Goal: Information Seeking & Learning: Learn about a topic

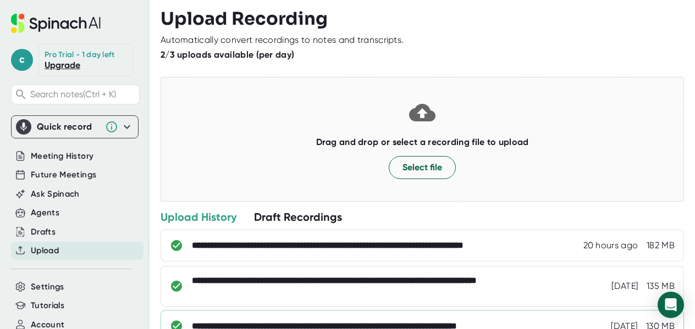
scroll to position [49, 0]
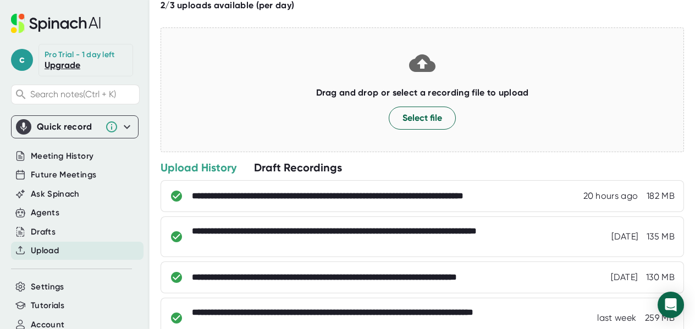
click at [363, 292] on div "**********" at bounding box center [422, 281] width 523 height 203
click at [365, 281] on div "**********" at bounding box center [422, 277] width 523 height 32
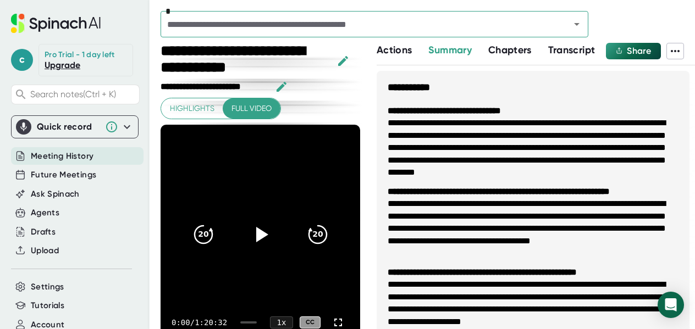
click at [570, 50] on span "Transcript" at bounding box center [571, 50] width 47 height 12
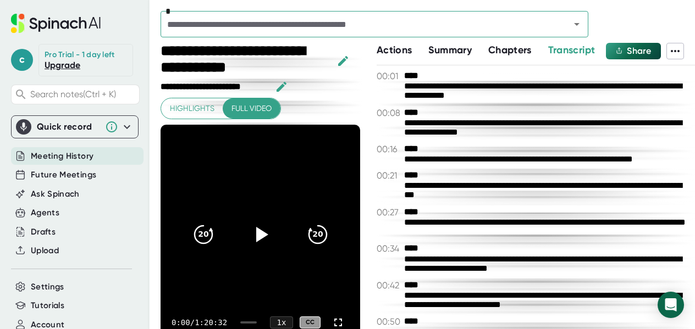
click at [79, 152] on span "Meeting History" at bounding box center [62, 156] width 63 height 13
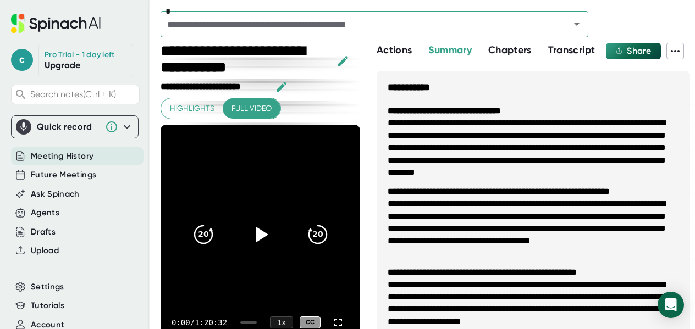
click at [59, 154] on span "Meeting History" at bounding box center [62, 156] width 63 height 13
click at [78, 255] on div "Upload" at bounding box center [77, 251] width 132 height 18
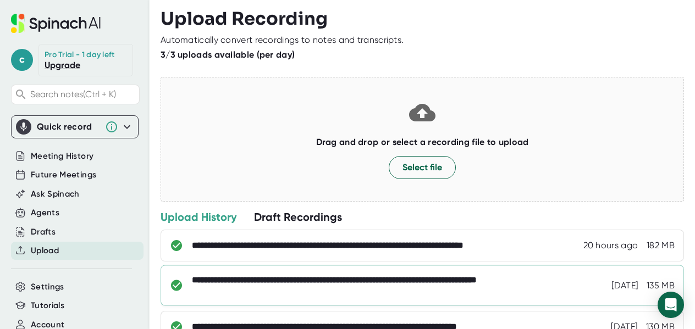
click at [344, 291] on div "**********" at bounding box center [387, 286] width 391 height 22
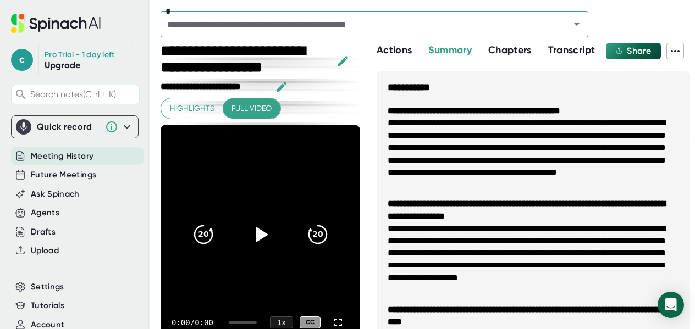
click at [555, 61] on div "**********" at bounding box center [536, 186] width 318 height 286
click at [566, 54] on span "Transcript" at bounding box center [571, 50] width 47 height 12
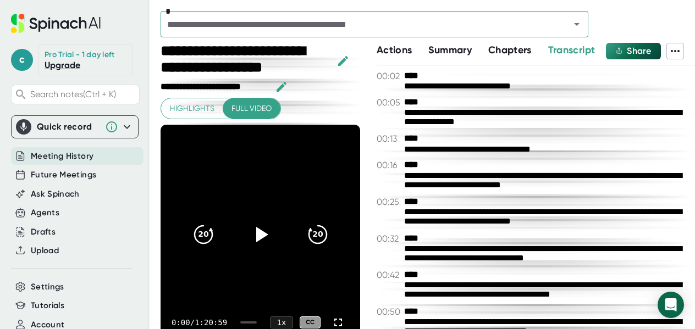
scroll to position [943, 0]
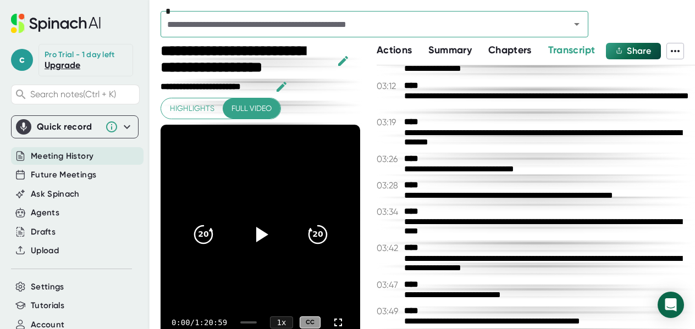
click at [441, 194] on div "**********" at bounding box center [546, 196] width 285 height 10
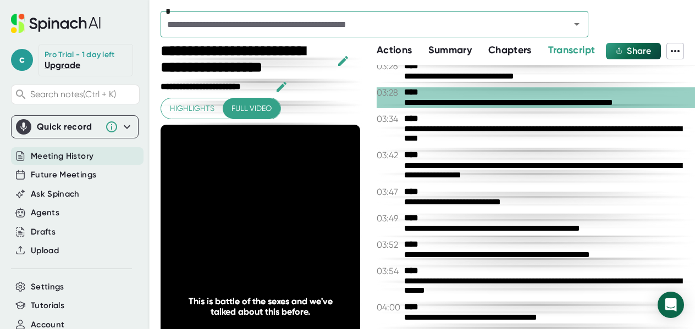
scroll to position [14986, 0]
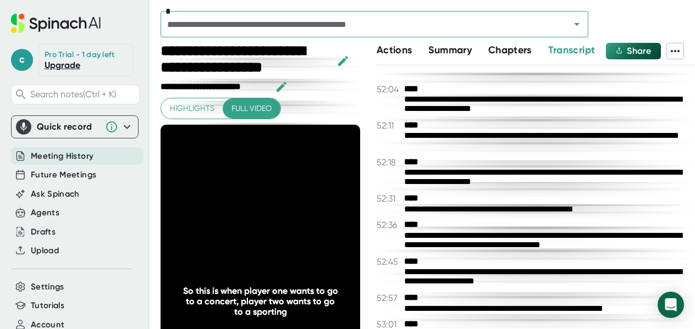
click at [421, 188] on div "**********" at bounding box center [546, 178] width 285 height 20
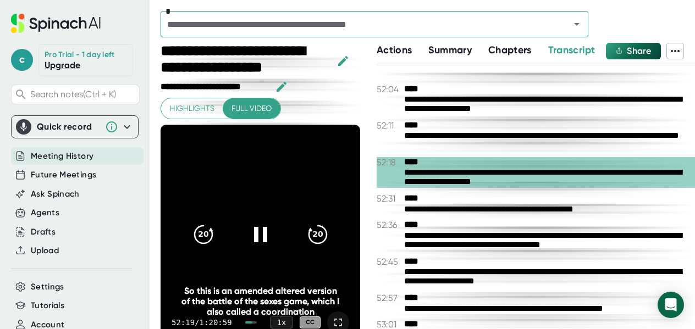
click at [331, 322] on icon at bounding box center [337, 322] width 13 height 13
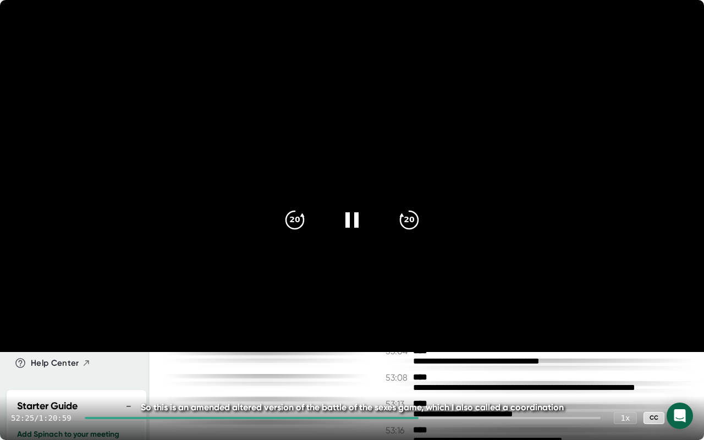
drag, startPoint x: 636, startPoint y: 421, endPoint x: 655, endPoint y: 358, distance: 65.0
click at [655, 329] on video at bounding box center [352, 176] width 704 height 352
click at [622, 329] on div "1 x" at bounding box center [625, 417] width 24 height 13
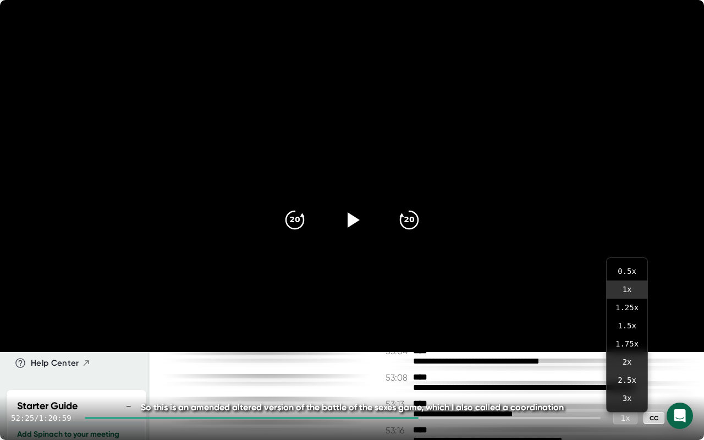
click at [627, 329] on div "1 x" at bounding box center [625, 417] width 24 height 13
click at [422, 329] on div "52:25 / 1:20:59 1 x CC" at bounding box center [352, 418] width 704 height 44
click at [619, 329] on div "1 x" at bounding box center [625, 417] width 24 height 13
click at [625, 329] on div "1 x" at bounding box center [625, 417] width 24 height 13
click at [681, 329] on icon at bounding box center [681, 417] width 13 height 13
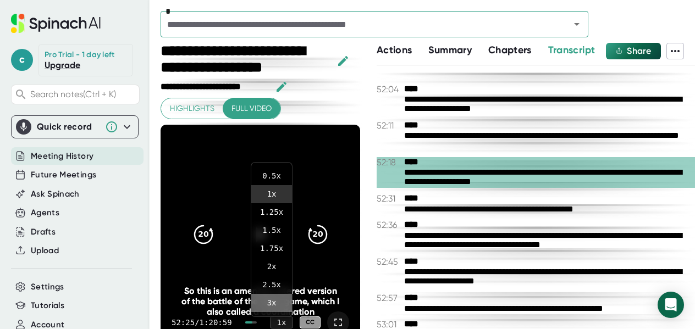
click at [272, 305] on li "3 x" at bounding box center [271, 303] width 41 height 18
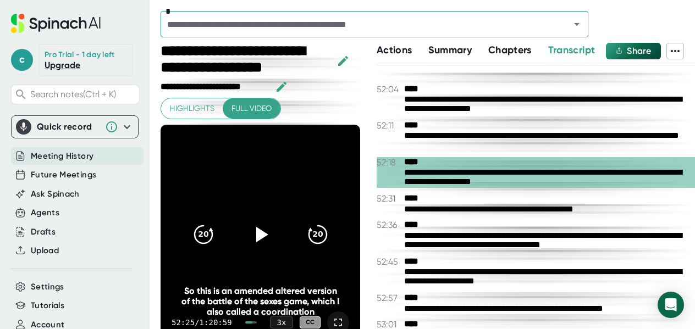
click at [331, 318] on icon at bounding box center [337, 322] width 13 height 13
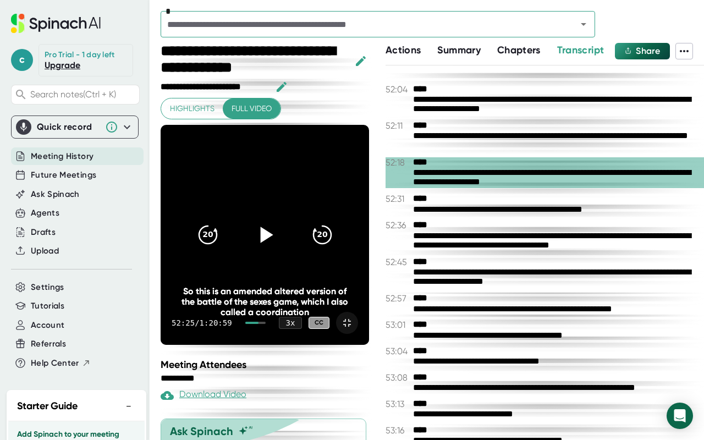
click at [288, 221] on div at bounding box center [265, 235] width 46 height 46
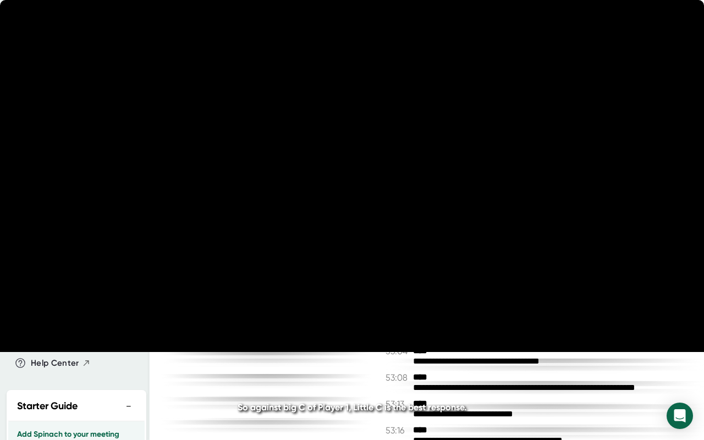
click at [495, 277] on video at bounding box center [352, 176] width 704 height 352
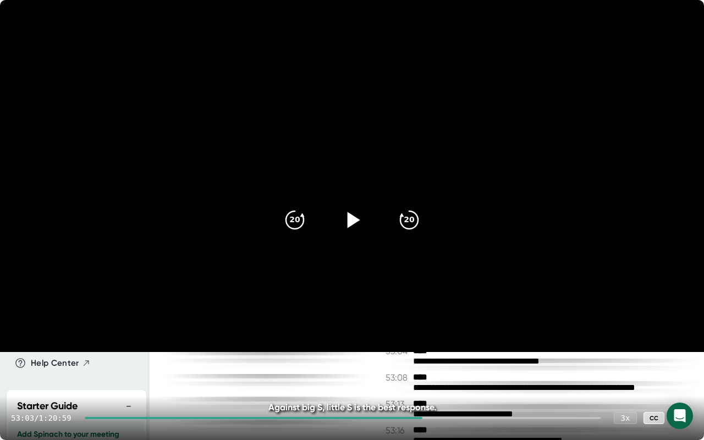
click at [353, 224] on icon at bounding box center [351, 219] width 27 height 27
click at [351, 222] on icon at bounding box center [351, 219] width 27 height 27
click at [342, 223] on icon at bounding box center [351, 219] width 27 height 27
click at [682, 329] on icon at bounding box center [681, 417] width 13 height 13
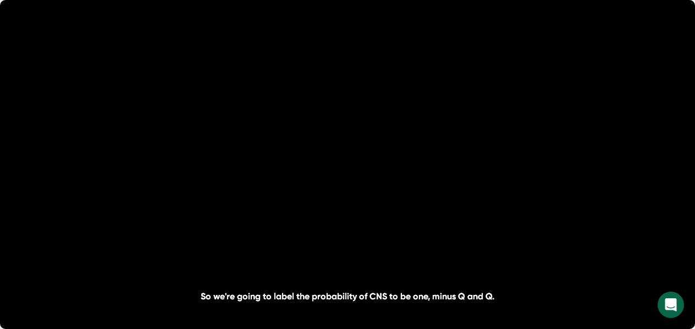
scroll to position [15098, 0]
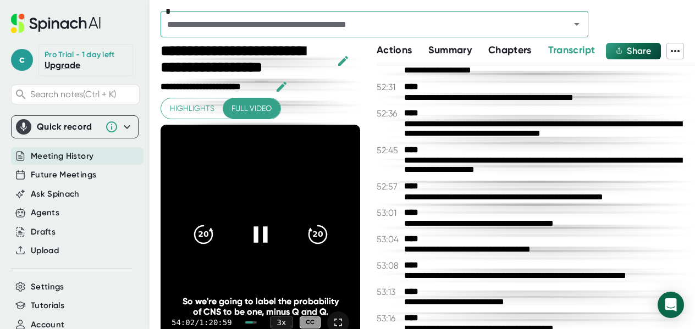
click at [331, 322] on icon at bounding box center [337, 322] width 13 height 13
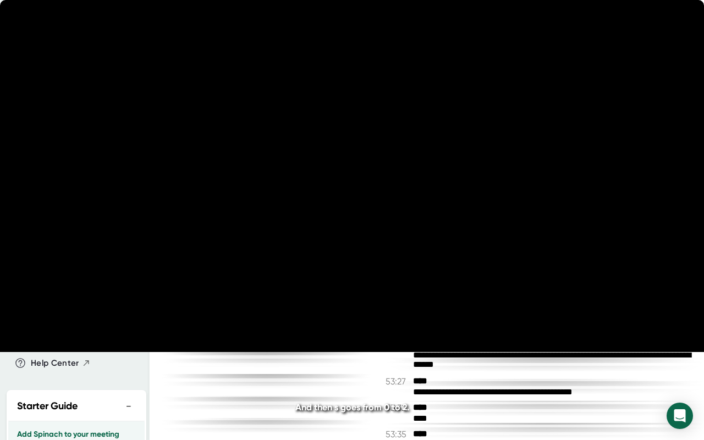
click at [361, 300] on video at bounding box center [352, 176] width 704 height 352
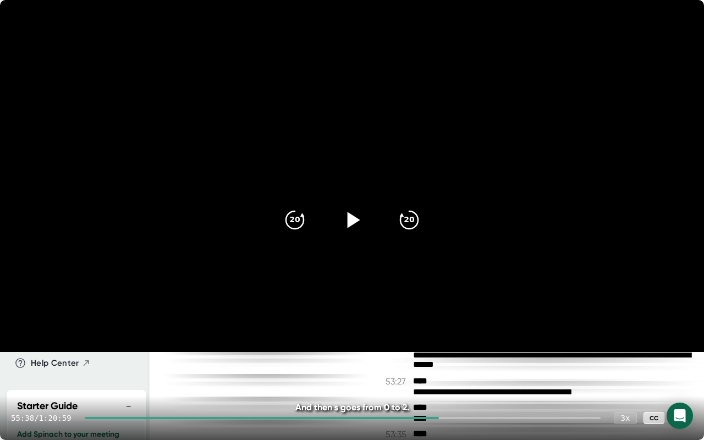
drag, startPoint x: 351, startPoint y: 224, endPoint x: 344, endPoint y: 221, distance: 7.9
click at [344, 221] on icon at bounding box center [351, 219] width 27 height 27
click at [352, 205] on div at bounding box center [352, 220] width 46 height 46
click at [349, 207] on div at bounding box center [352, 220] width 46 height 46
click at [417, 298] on video at bounding box center [352, 176] width 704 height 352
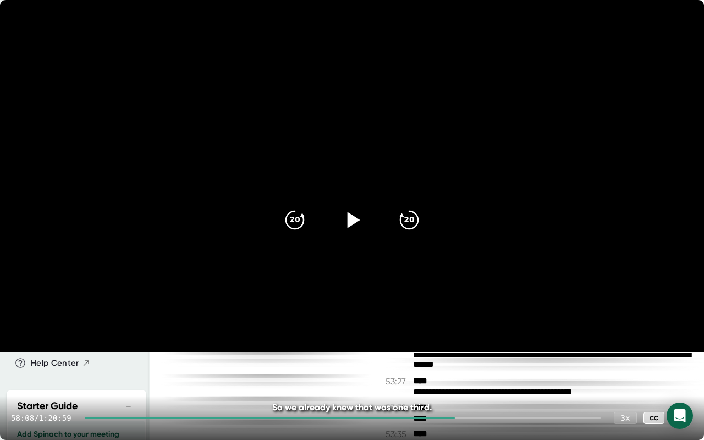
click at [676, 329] on div at bounding box center [682, 418] width 22 height 22
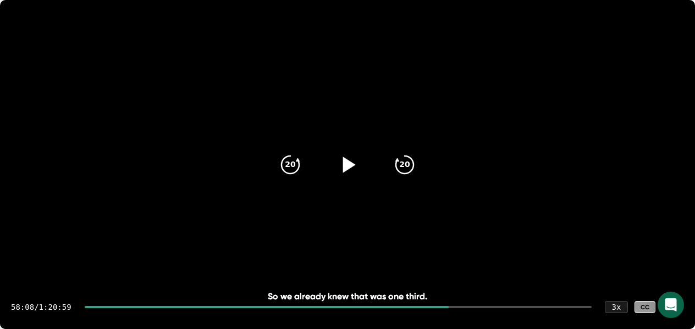
scroll to position [15124, 0]
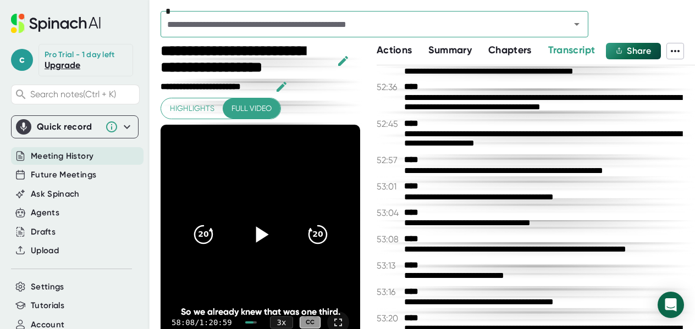
click at [256, 232] on icon at bounding box center [262, 234] width 13 height 16
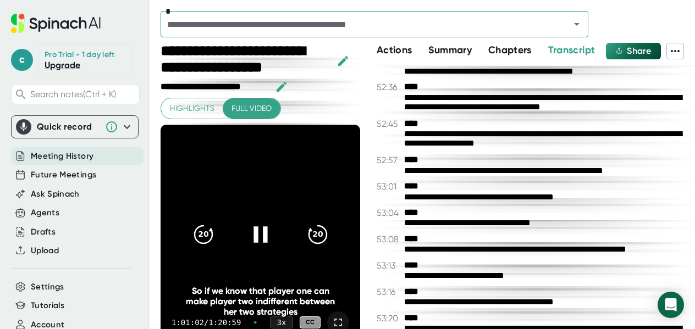
click at [259, 237] on icon at bounding box center [260, 234] width 14 height 16
click at [259, 233] on icon at bounding box center [259, 234] width 27 height 27
click at [324, 316] on div "So if we know that player one can make player two indifferent between her two s…" at bounding box center [259, 301] width 159 height 31
click at [331, 318] on icon at bounding box center [337, 322] width 13 height 13
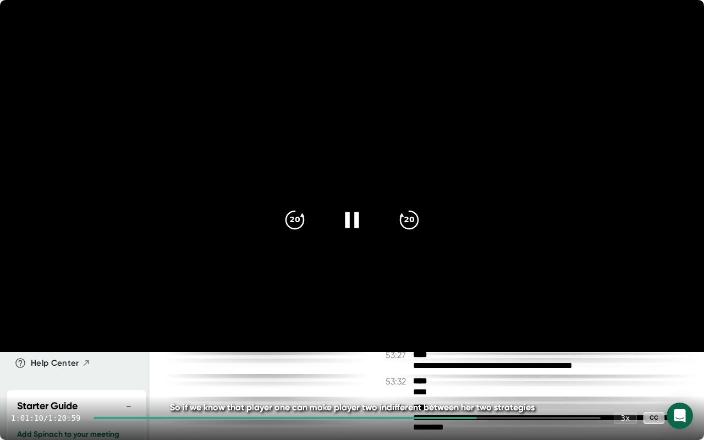
click at [355, 210] on icon at bounding box center [351, 219] width 27 height 27
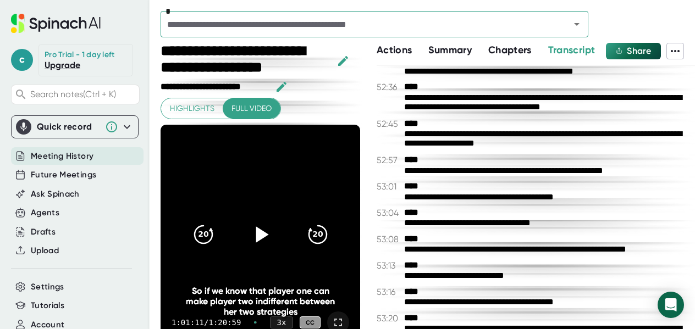
click at [294, 286] on div "So if we know that player one can make player two indifferent between her two s…" at bounding box center [259, 301] width 159 height 31
click at [331, 320] on icon at bounding box center [337, 322] width 13 height 13
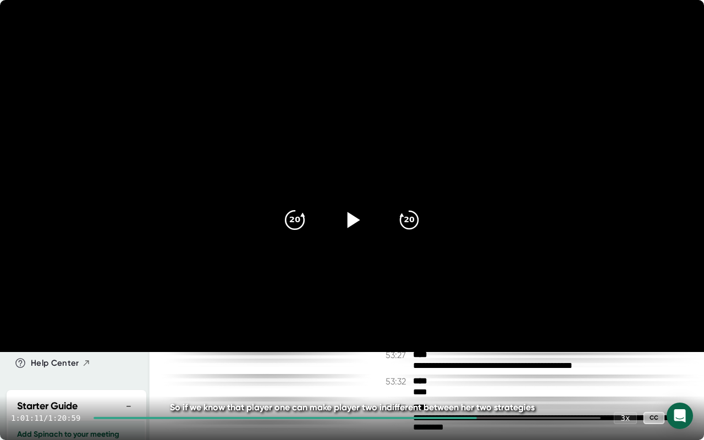
click at [289, 233] on div "20" at bounding box center [295, 220] width 46 height 46
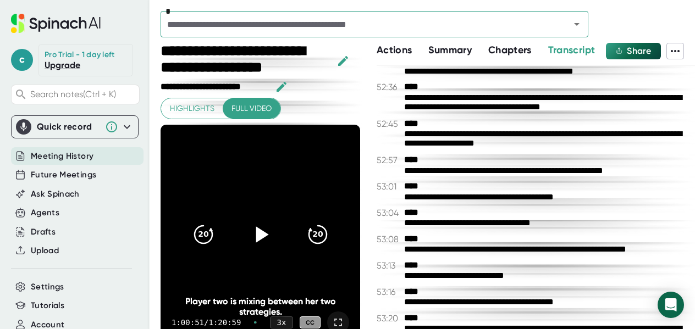
click at [269, 231] on div at bounding box center [260, 235] width 46 height 46
click at [331, 324] on icon at bounding box center [337, 322] width 13 height 13
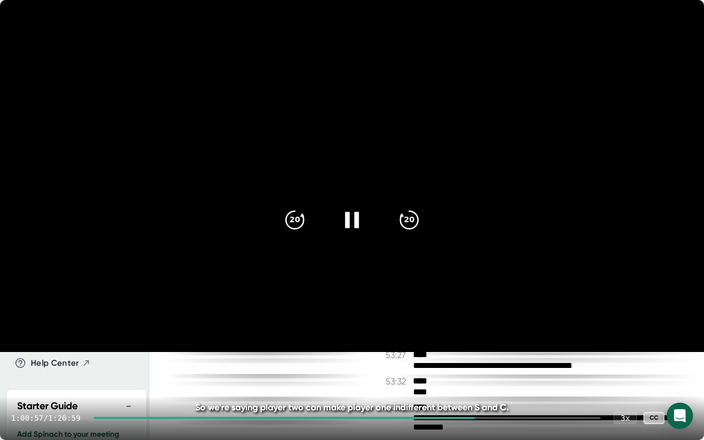
click at [348, 232] on div at bounding box center [352, 220] width 46 height 46
click at [469, 329] on div at bounding box center [284, 418] width 382 height 2
click at [451, 329] on div "Yeah. So this triangle and this triangle, and I'm saying that this difference h…" at bounding box center [351, 407] width 563 height 10
click at [446, 329] on div "59:47 / 1:20:59 3 x CC" at bounding box center [352, 418] width 704 height 44
click at [441, 329] on div "59:47 / 1:20:59 3 x CC" at bounding box center [352, 418] width 704 height 44
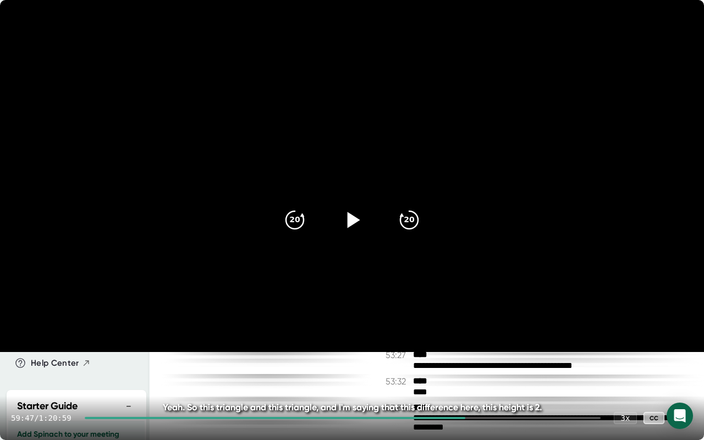
click at [445, 329] on div at bounding box center [275, 418] width 381 height 2
click at [423, 329] on div at bounding box center [265, 418] width 360 height 2
click at [424, 329] on div "52:56 / 1:20:59 3 x CC" at bounding box center [352, 418] width 704 height 44
click at [427, 329] on div at bounding box center [343, 418] width 516 height 2
click at [432, 329] on div at bounding box center [343, 418] width 516 height 2
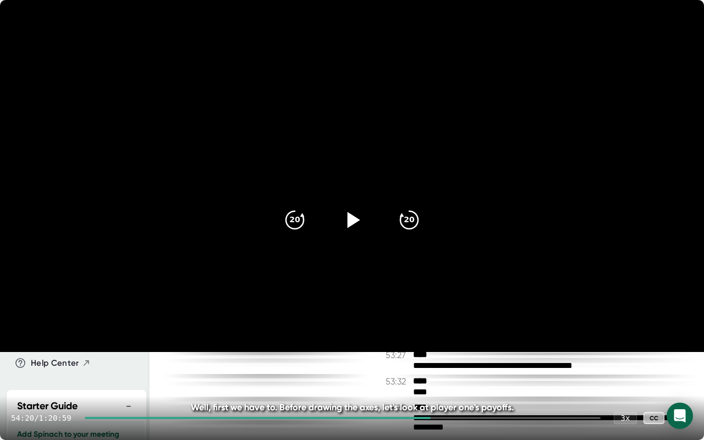
click at [358, 329] on div "54:20 / 1:20:59 3 x CC" at bounding box center [352, 418] width 704 height 44
click at [357, 329] on div "54:20 / 1:20:59 3 x CC" at bounding box center [352, 418] width 704 height 44
click at [357, 329] on div at bounding box center [258, 418] width 346 height 2
click at [355, 235] on div at bounding box center [352, 220] width 46 height 46
click at [311, 329] on div at bounding box center [220, 418] width 271 height 2
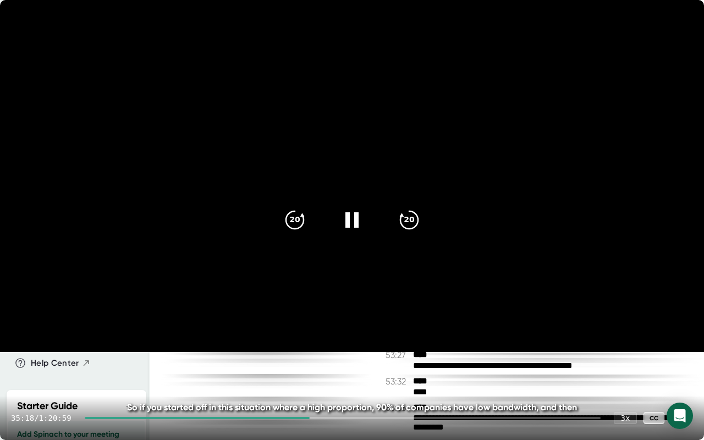
click at [269, 329] on div "35:18 / 1:20:59 3 x CC" at bounding box center [352, 418] width 704 height 44
click at [277, 329] on div at bounding box center [197, 418] width 225 height 2
click at [251, 329] on div at bounding box center [180, 418] width 191 height 2
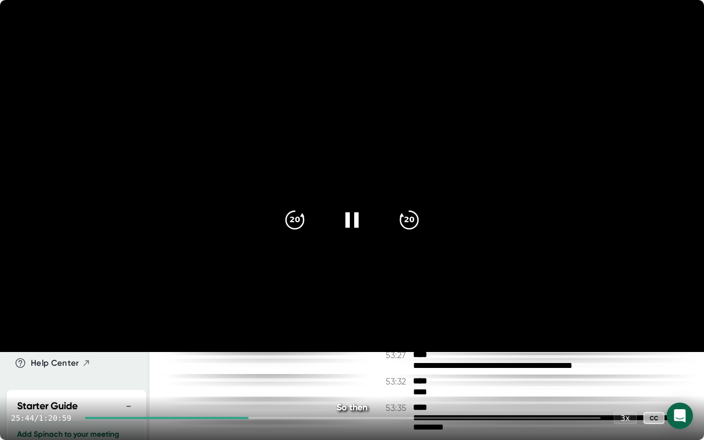
click at [221, 329] on div at bounding box center [167, 418] width 164 height 2
click at [171, 329] on div at bounding box center [152, 418] width 134 height 2
click at [403, 218] on icon "20" at bounding box center [408, 219] width 27 height 27
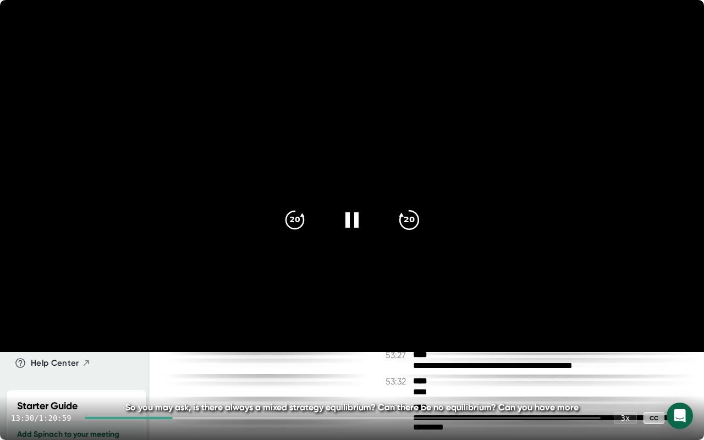
click at [403, 218] on icon "20" at bounding box center [408, 219] width 27 height 27
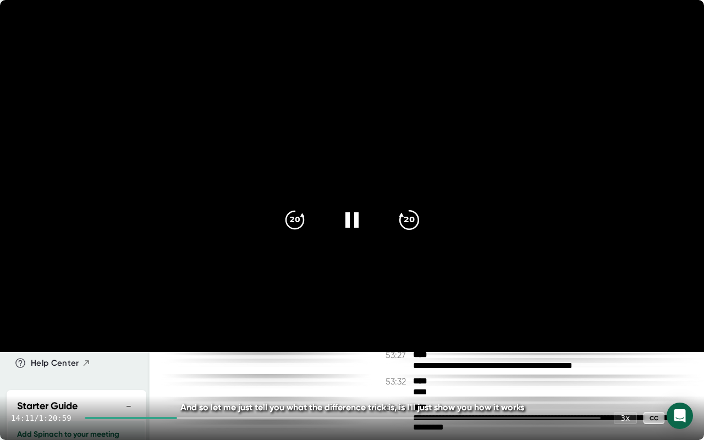
click at [403, 218] on icon "20" at bounding box center [408, 219] width 27 height 27
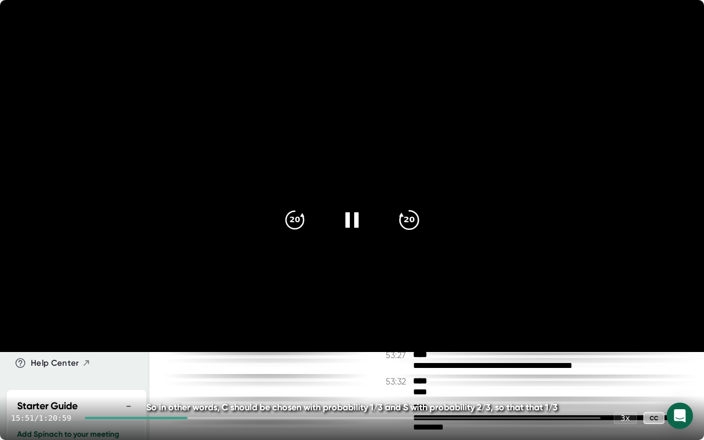
click at [403, 218] on icon "20" at bounding box center [408, 219] width 27 height 27
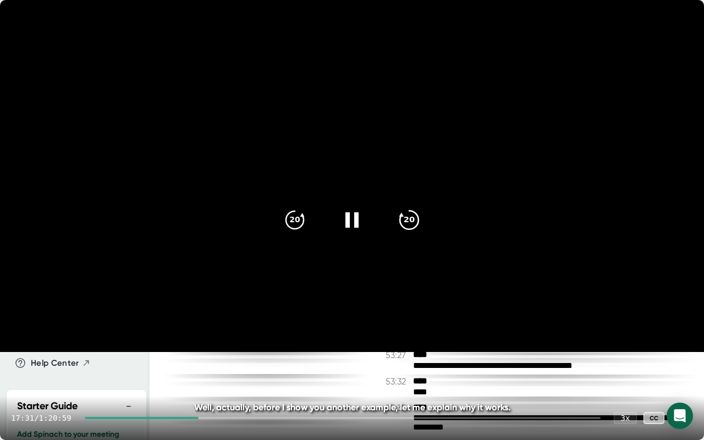
click at [403, 218] on icon "20" at bounding box center [408, 219] width 27 height 27
click at [340, 222] on div at bounding box center [352, 220] width 46 height 46
click at [289, 215] on icon "20" at bounding box center [294, 219] width 27 height 27
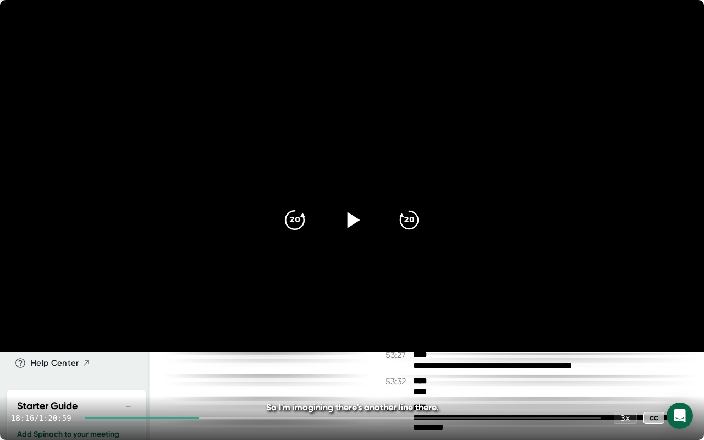
click at [289, 215] on icon "20" at bounding box center [294, 219] width 27 height 27
click at [357, 214] on icon at bounding box center [351, 219] width 27 height 27
click at [439, 298] on video at bounding box center [352, 176] width 704 height 352
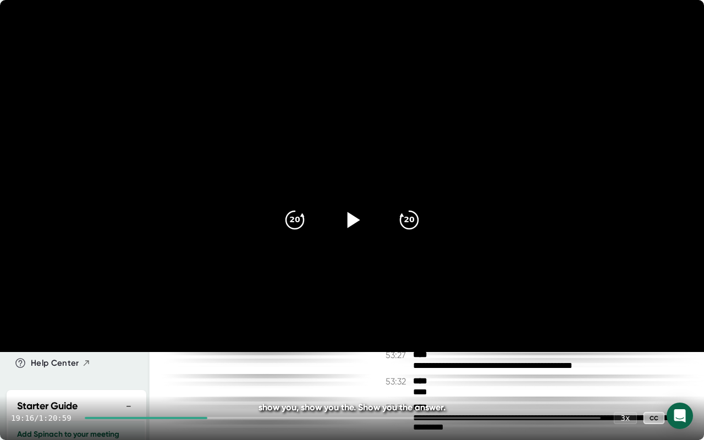
click at [341, 229] on icon at bounding box center [351, 219] width 27 height 27
click at [351, 241] on div "20 20" at bounding box center [352, 220] width 158 height 44
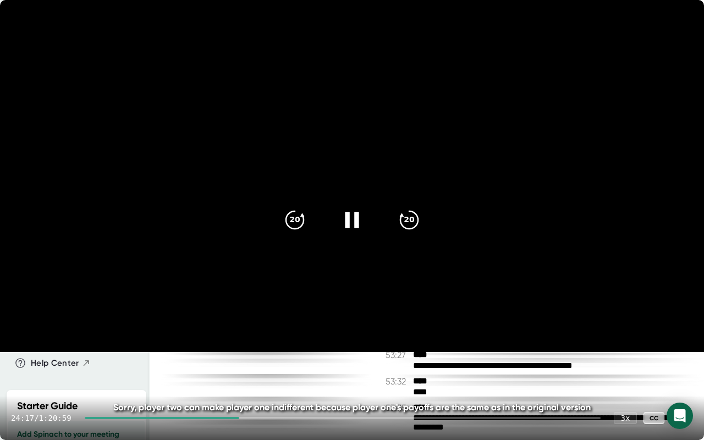
click at [353, 220] on icon at bounding box center [351, 219] width 27 height 27
